Goal: Book appointment/travel/reservation

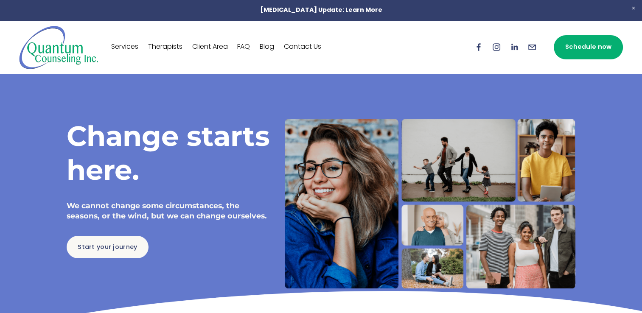
click at [172, 43] on link "Therapists" at bounding box center [165, 47] width 34 height 14
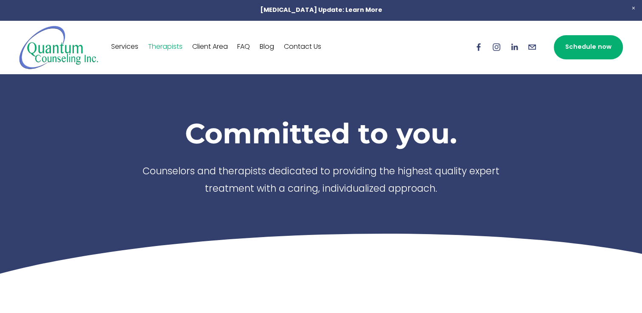
click at [214, 43] on link "Client Area" at bounding box center [210, 47] width 36 height 14
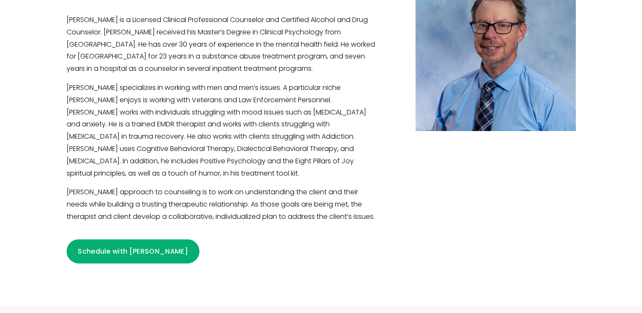
scroll to position [369, 0]
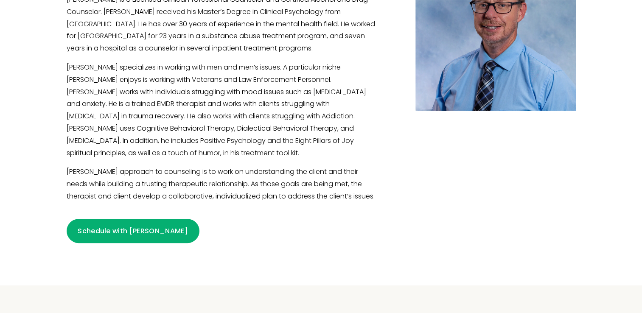
click at [109, 232] on link "Schedule with [PERSON_NAME]" at bounding box center [133, 231] width 133 height 24
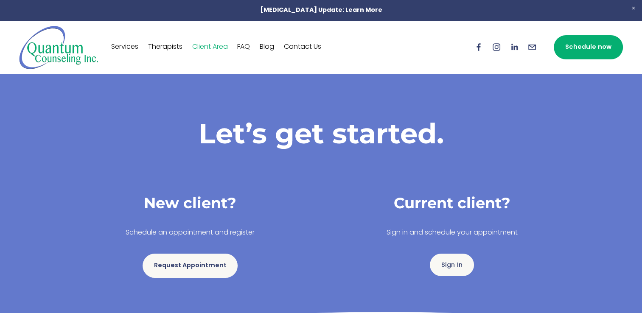
click at [128, 43] on link "Services" at bounding box center [124, 47] width 27 height 14
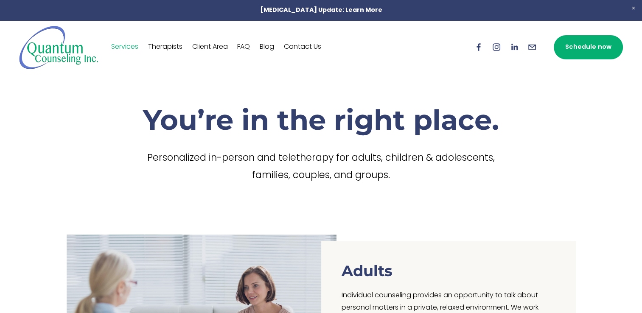
click at [248, 44] on link "FAQ" at bounding box center [243, 47] width 13 height 14
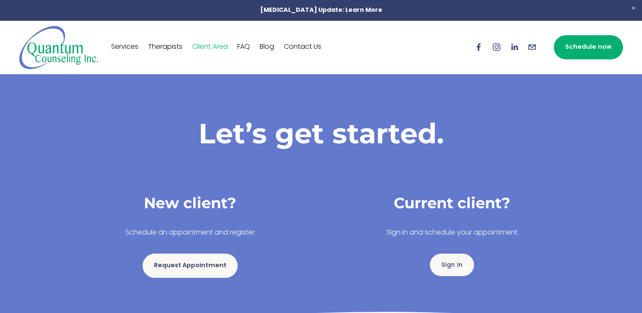
click at [178, 271] on link "Request Appointment" at bounding box center [190, 266] width 95 height 24
